Goal: Task Accomplishment & Management: Complete application form

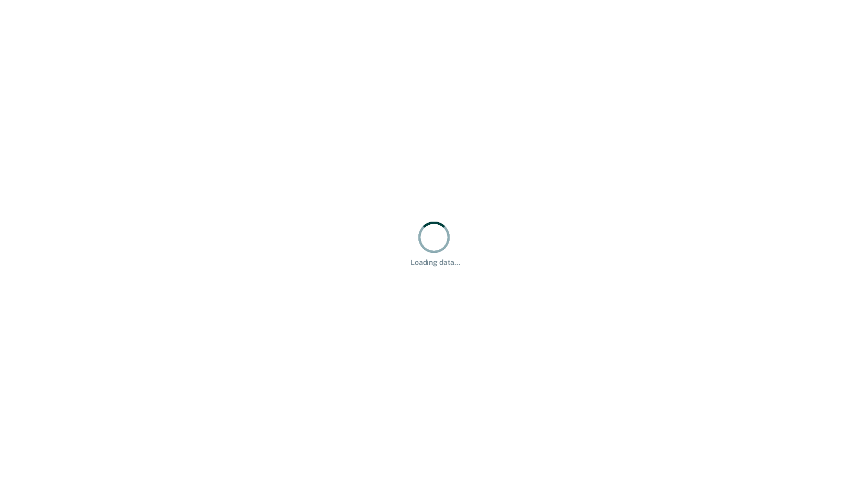
click at [581, 362] on div "Loading data..." at bounding box center [434, 242] width 868 height 485
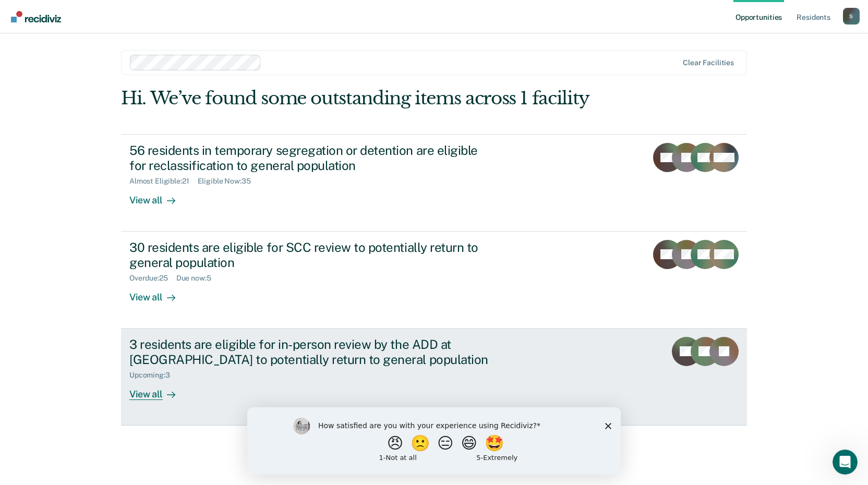
click at [142, 392] on div "View all" at bounding box center [158, 390] width 58 height 20
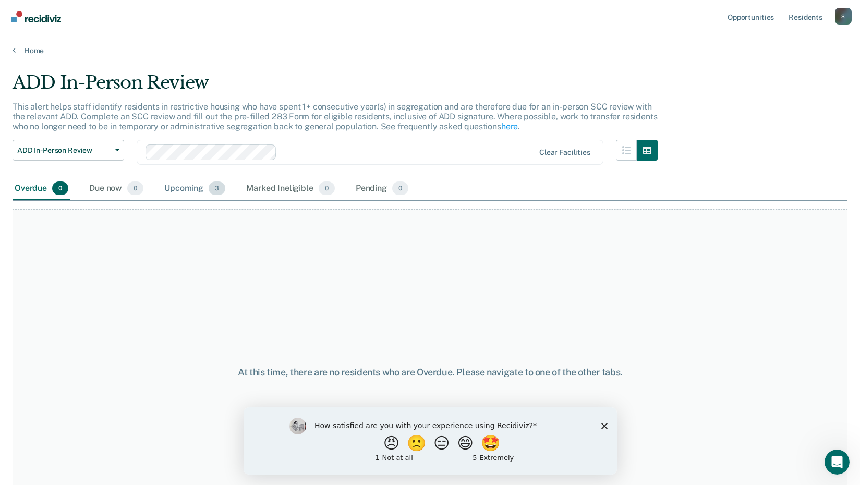
click at [194, 189] on div "Upcoming 3" at bounding box center [194, 188] width 65 height 23
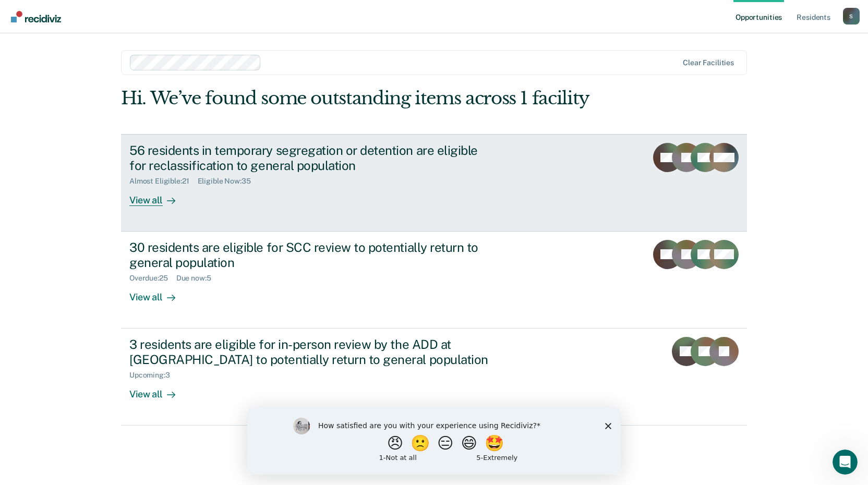
click at [144, 199] on div "View all" at bounding box center [158, 196] width 58 height 20
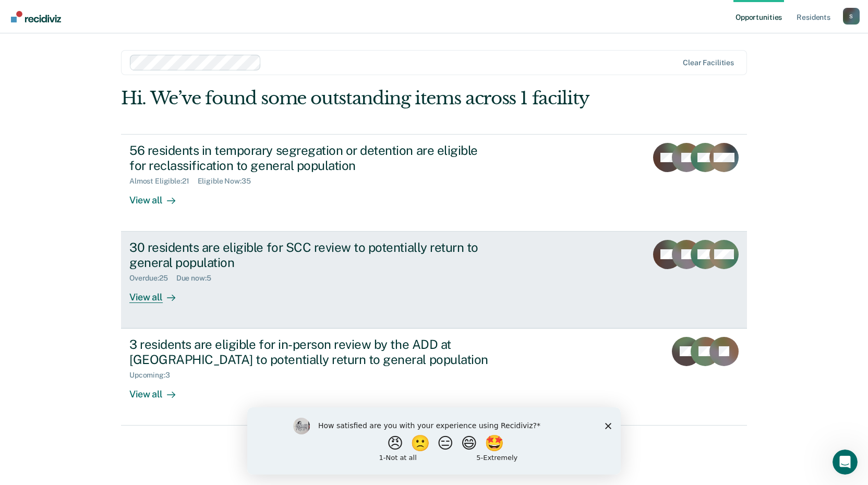
click at [159, 296] on div "View all" at bounding box center [158, 293] width 58 height 20
click at [152, 297] on div "View all" at bounding box center [158, 293] width 58 height 20
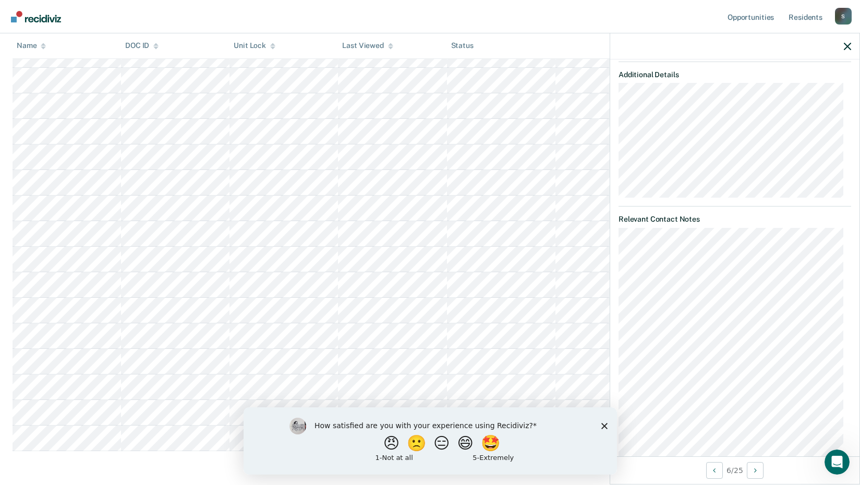
scroll to position [456, 0]
